Goal: Task Accomplishment & Management: Use online tool/utility

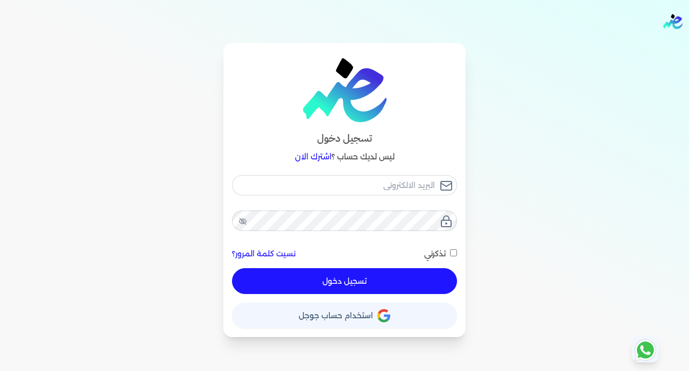
click at [285, 317] on button "حساب استخدام حساب جوجل" at bounding box center [344, 316] width 225 height 26
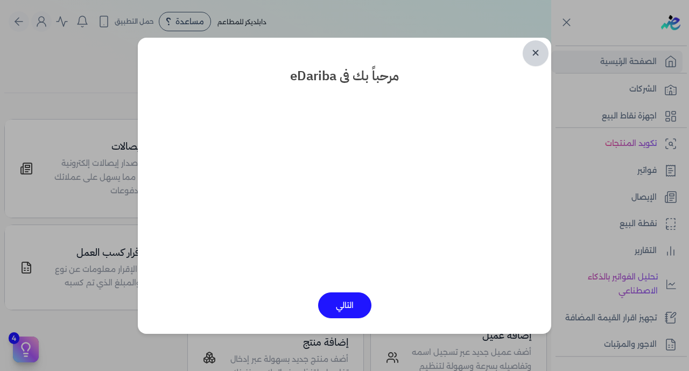
click at [532, 50] on link "✕" at bounding box center [536, 53] width 26 height 26
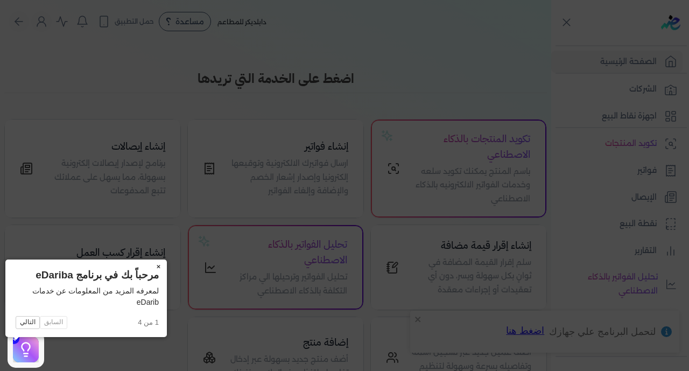
click at [150, 267] on button "×" at bounding box center [158, 267] width 17 height 15
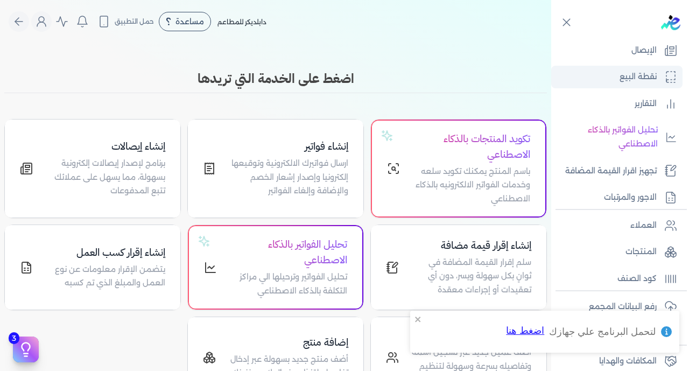
scroll to position [148, 0]
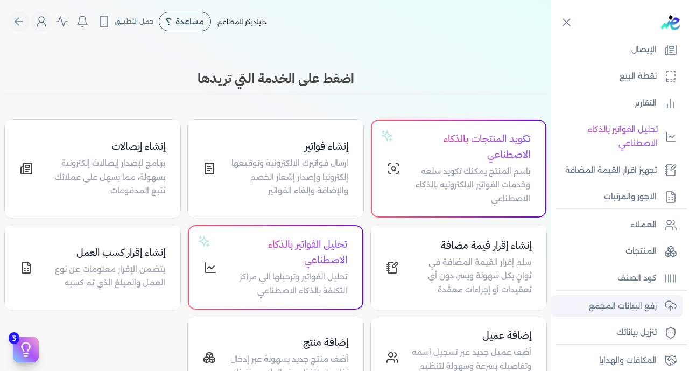
click at [624, 308] on p "رفع البيانات المجمع" at bounding box center [623, 306] width 68 height 14
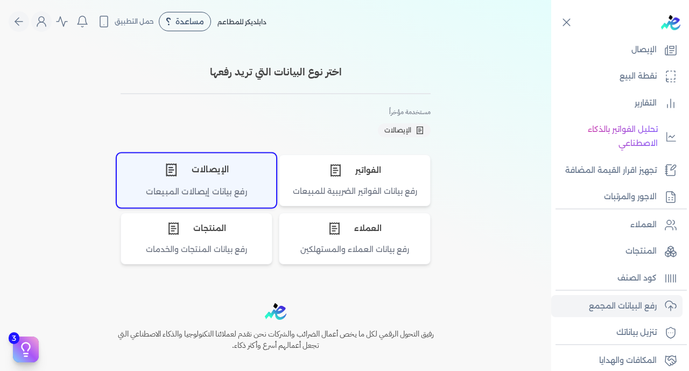
click at [245, 192] on div "رفع بيانات إيصالات المبيعات" at bounding box center [196, 196] width 158 height 21
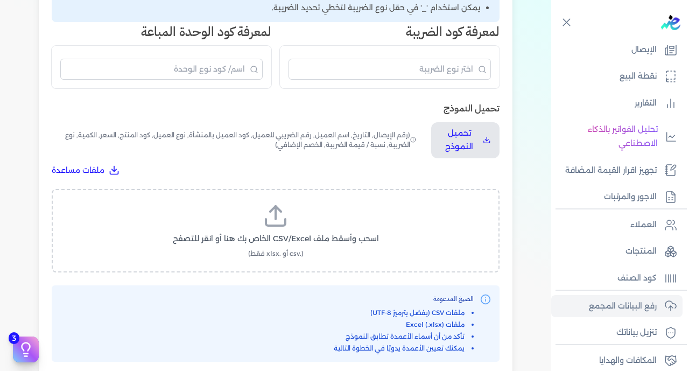
scroll to position [292, 0]
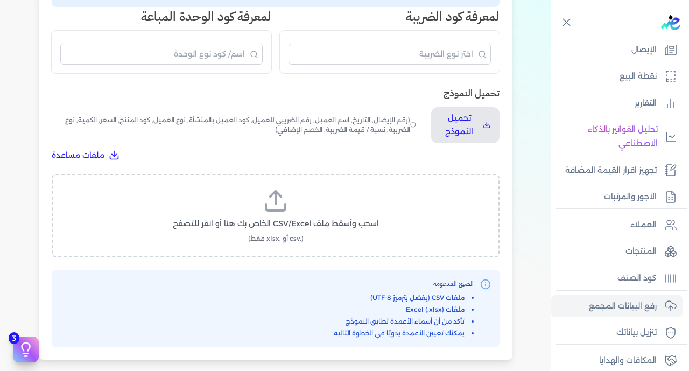
click at [288, 188] on label "اسحب وأسقط ملف CSV/Excel الخاص بك هنا أو انقر للتصفح (.csv أو .xlsx فقط)" at bounding box center [276, 215] width 420 height 55
click at [0, 0] on input "اسحب وأسقط ملف CSV/Excel الخاص بك هنا أو انقر للتصفح (.csv أو .xlsx فقط)" at bounding box center [0, 0] width 0 height 0
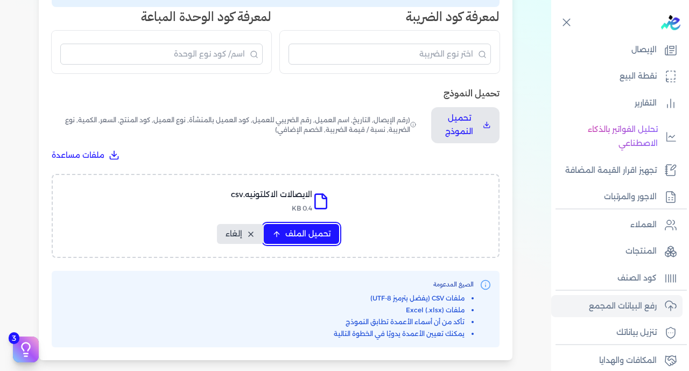
click at [283, 224] on button "تحميل الملف" at bounding box center [301, 234] width 75 height 20
select select "رقم الإيصال"
select select "سيريال المنتج"
select select "السعر"
select select "الكمية"
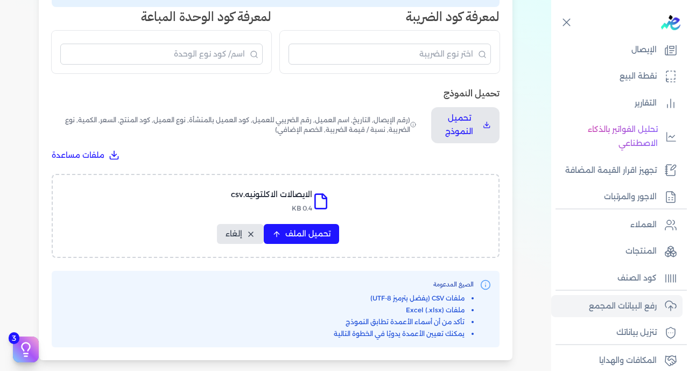
select select "نوع الضريبة"
select select "نسبة / قيمة الضريبة"
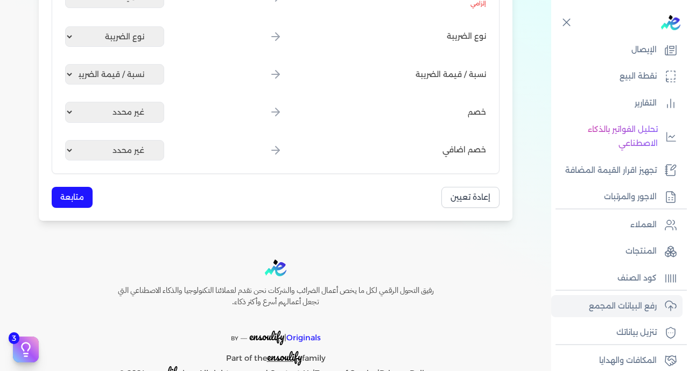
scroll to position [638, 0]
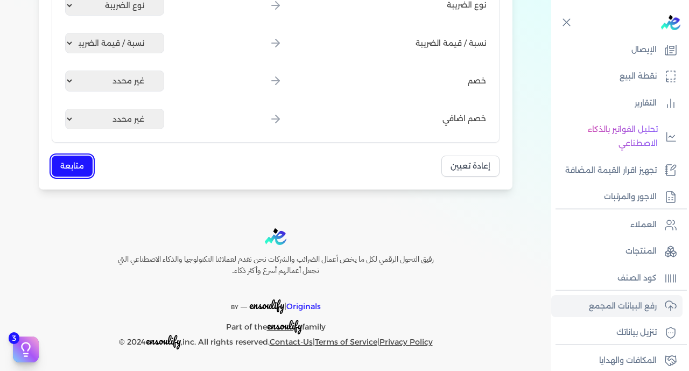
click at [74, 168] on button "متابعة" at bounding box center [72, 166] width 41 height 21
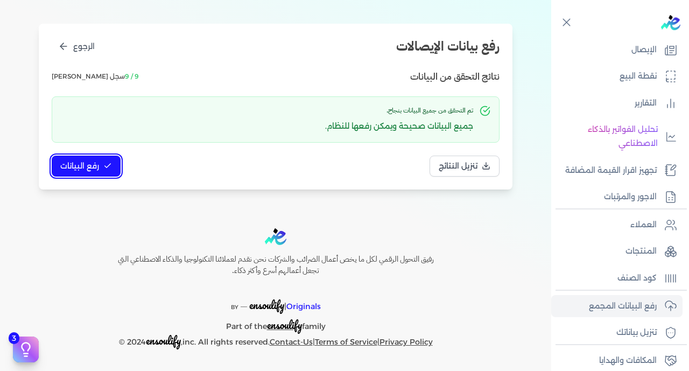
click at [95, 163] on span "رفع البيانات" at bounding box center [79, 166] width 39 height 11
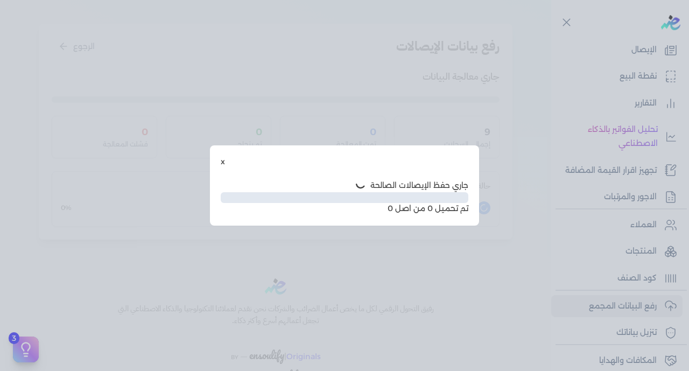
scroll to position [55, 0]
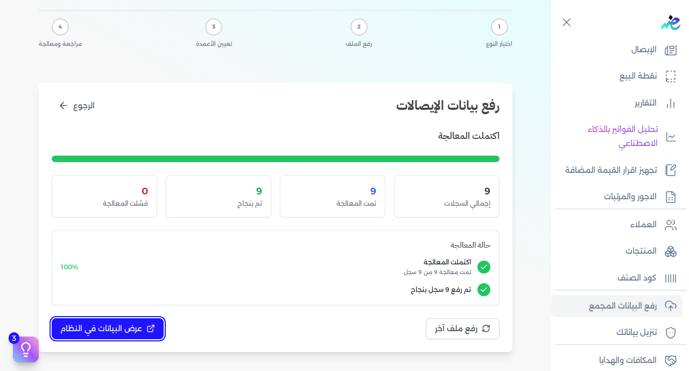
click at [110, 326] on span "عرض البيانات في النظام" at bounding box center [101, 328] width 82 height 11
click at [127, 327] on span "عرض البيانات في النظام" at bounding box center [101, 328] width 82 height 11
click at [0, 0] on div at bounding box center [0, 0] width 0 height 0
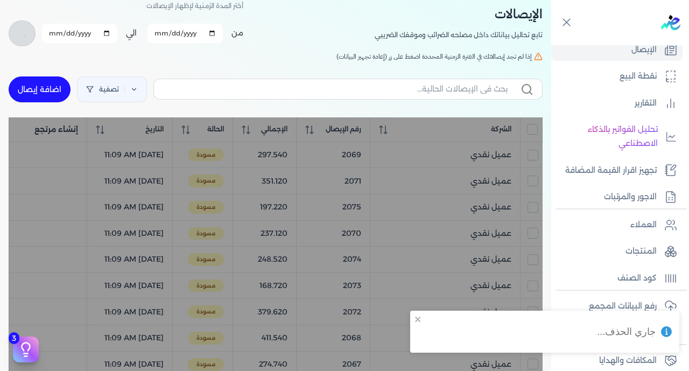
click at [534, 131] on input "All items unselected" at bounding box center [532, 129] width 11 height 11
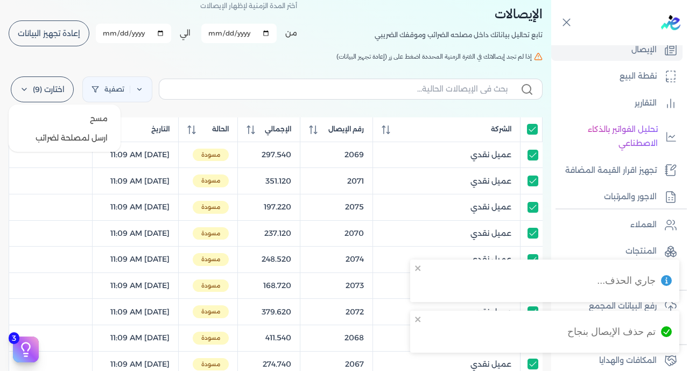
click at [63, 91] on label "اختارت (9)" at bounding box center [42, 89] width 63 height 26
click at [78, 141] on button "ارسل لمصلحة لضرائب" at bounding box center [64, 137] width 103 height 19
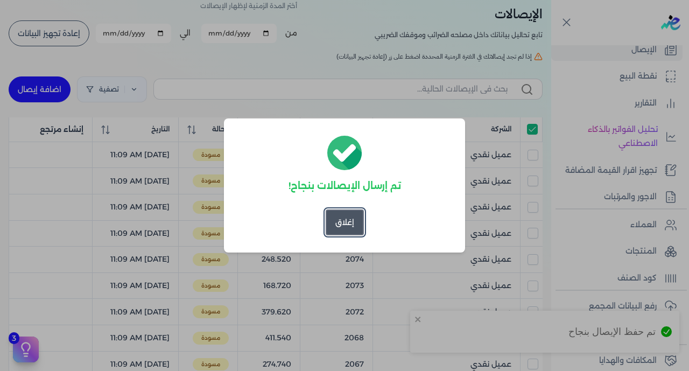
click at [363, 221] on button "إغلاق" at bounding box center [345, 223] width 38 height 26
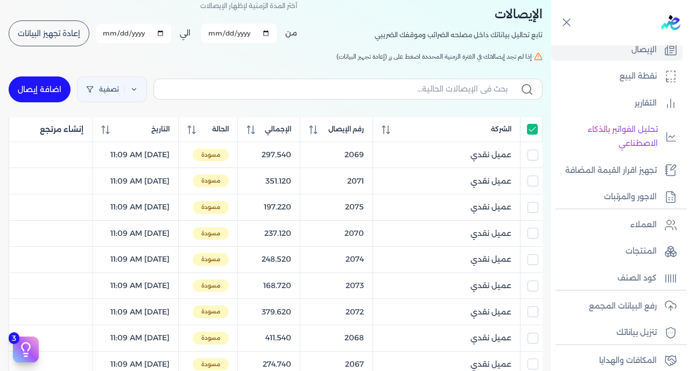
click at [536, 135] on input "All items selected" at bounding box center [532, 129] width 11 height 11
checkbox input "false"
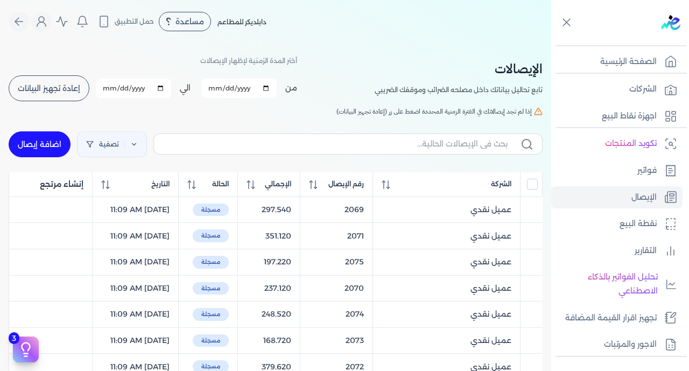
click at [51, 89] on span "إعادة تجهيز البيانات" at bounding box center [49, 89] width 62 height 8
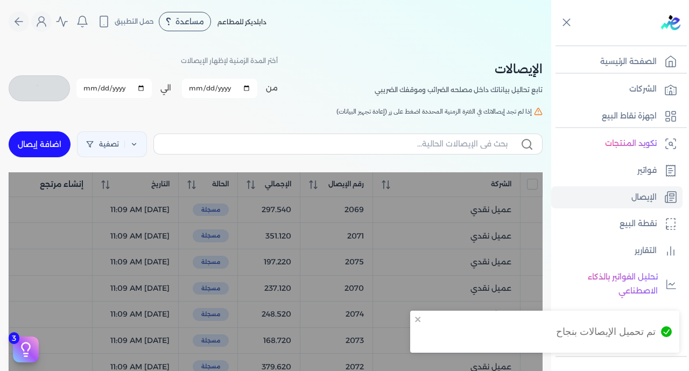
click at [492, 162] on div "تصفية اضافة إيصال" at bounding box center [276, 144] width 534 height 39
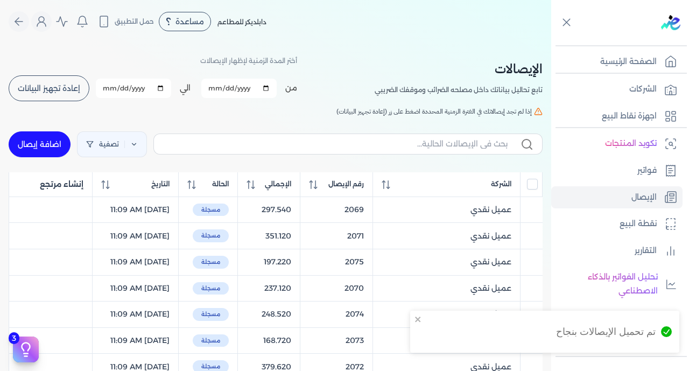
checkbox input "false"
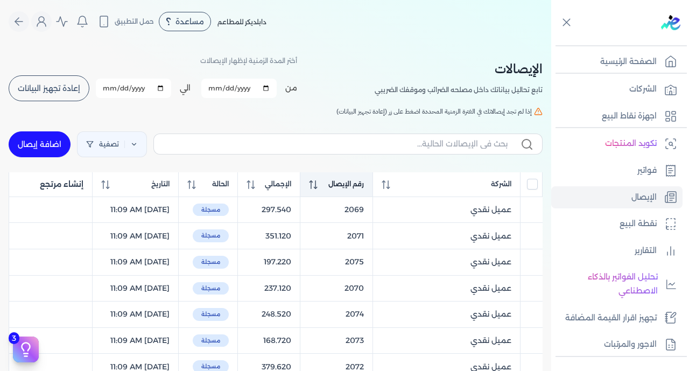
click at [364, 185] on span "رقم الإيصال" at bounding box center [347, 184] width 36 height 10
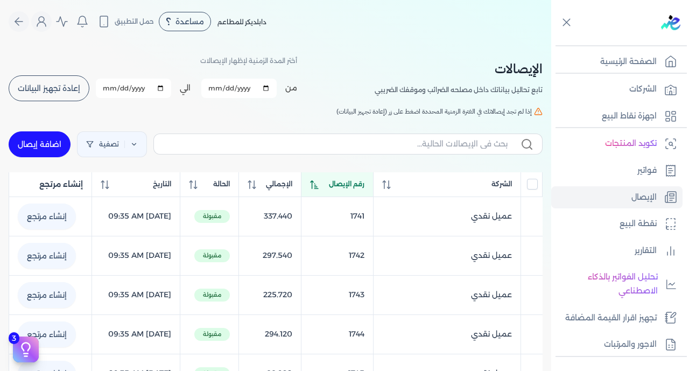
click at [365, 185] on span "رقم الإيصال" at bounding box center [347, 184] width 36 height 10
